Goal: Information Seeking & Learning: Compare options

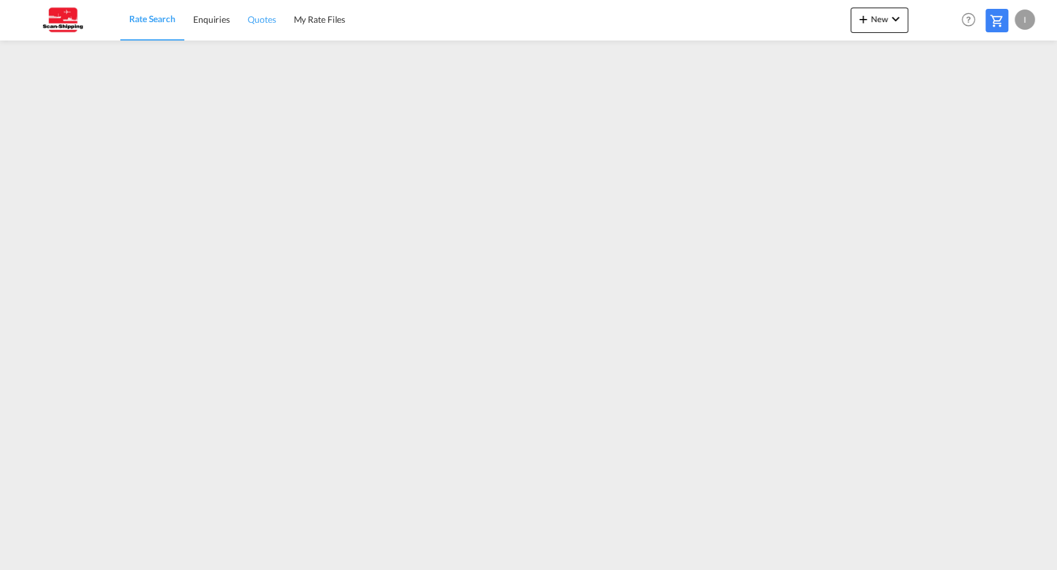
click at [266, 19] on span "Quotes" at bounding box center [262, 19] width 28 height 11
click at [210, 21] on span "Enquiries" at bounding box center [211, 19] width 37 height 11
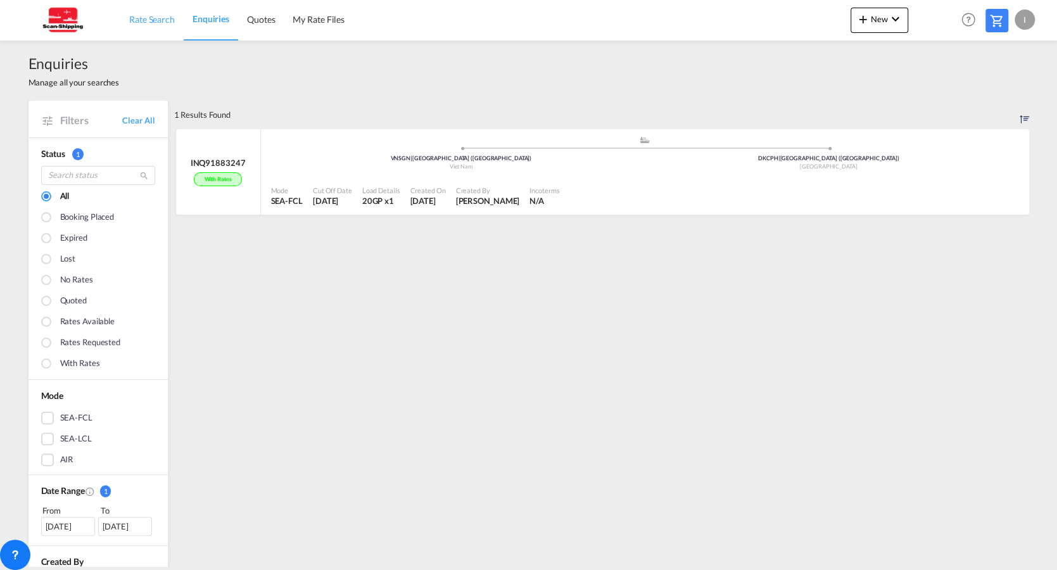
click at [152, 15] on span "Rate Search" at bounding box center [152, 19] width 46 height 11
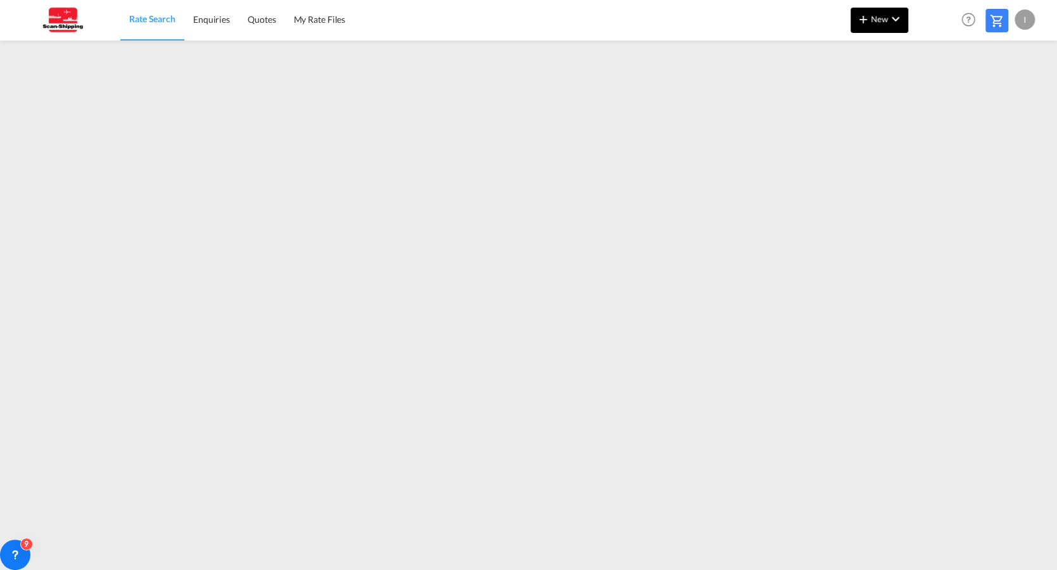
click at [896, 18] on md-icon "icon-chevron-down" at bounding box center [895, 18] width 15 height 15
click at [951, 10] on md-backdrop at bounding box center [528, 285] width 1057 height 570
click at [326, 25] on span "My Rate Files" at bounding box center [319, 19] width 52 height 13
click at [158, 29] on link "Rate Search" at bounding box center [151, 19] width 63 height 41
click at [267, 28] on link "Quotes" at bounding box center [262, 19] width 46 height 41
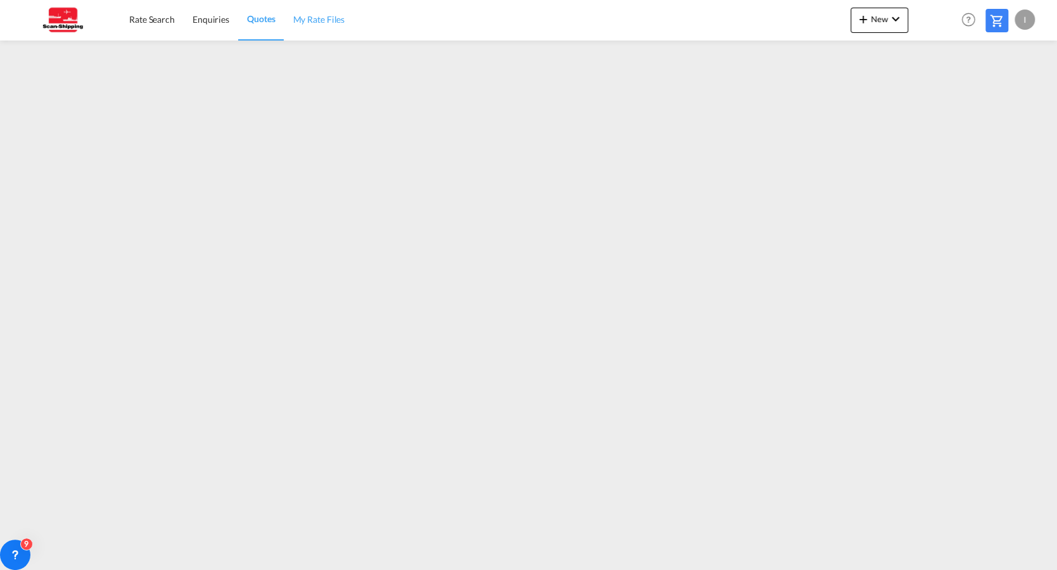
click at [336, 29] on link "My Rate Files" at bounding box center [319, 19] width 70 height 41
click at [151, 20] on span "Rate Search" at bounding box center [152, 19] width 46 height 11
click at [992, 25] on md-icon at bounding box center [996, 20] width 15 height 15
click at [340, 27] on link "My Rate Files" at bounding box center [319, 19] width 70 height 41
click at [165, 15] on span "Rate Search" at bounding box center [152, 19] width 46 height 11
